Goal: Task Accomplishment & Management: Manage account settings

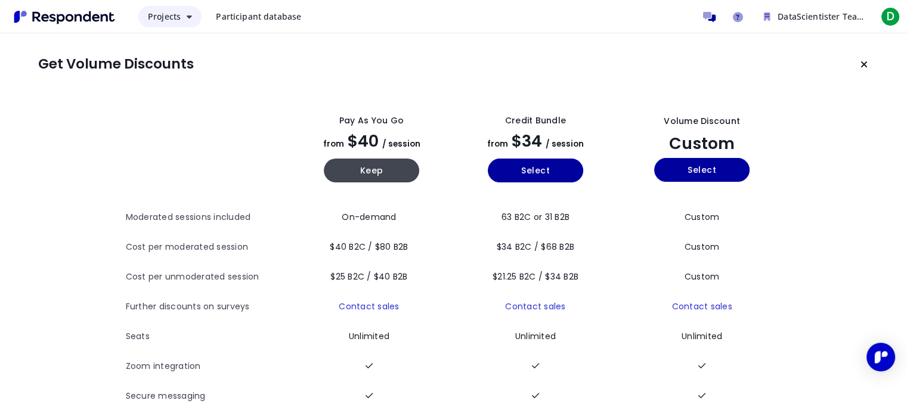
click at [182, 18] on button "Projects" at bounding box center [169, 16] width 63 height 21
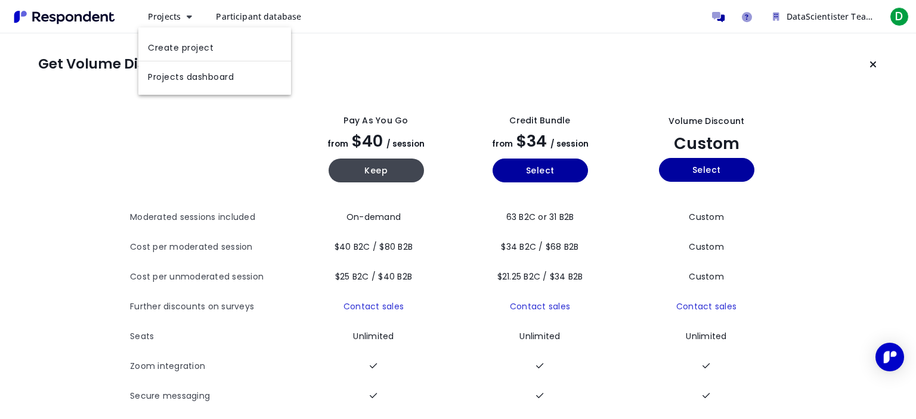
click at [85, 123] on md-backdrop at bounding box center [458, 209] width 916 height 419
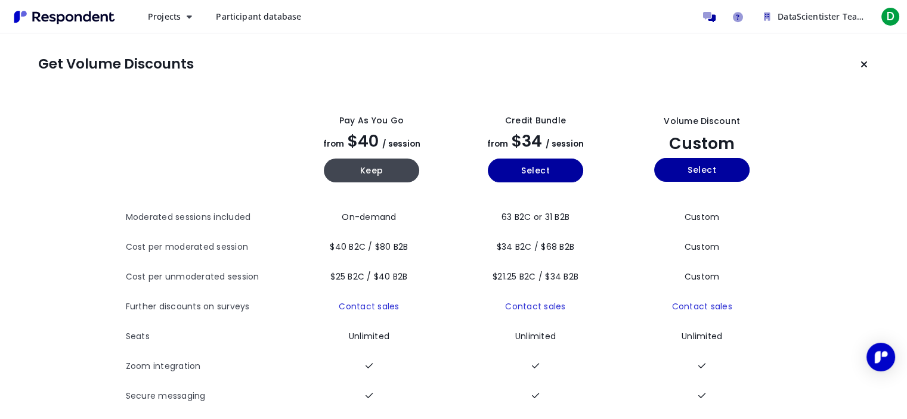
click at [95, 17] on img "Main navigation" at bounding box center [65, 17] width 110 height 20
click at [891, 18] on span "D" at bounding box center [889, 16] width 19 height 19
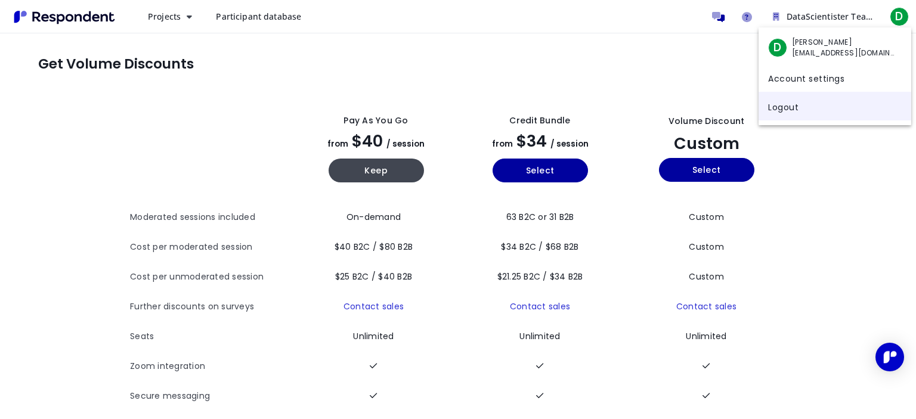
click at [817, 111] on link "Logout" at bounding box center [834, 106] width 153 height 29
